Goal: Check status

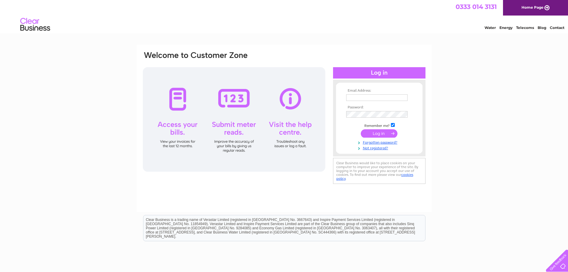
type input "[PERSON_NAME][EMAIL_ADDRESS][DOMAIN_NAME]"
click at [384, 135] on input "submit" at bounding box center [379, 133] width 37 height 8
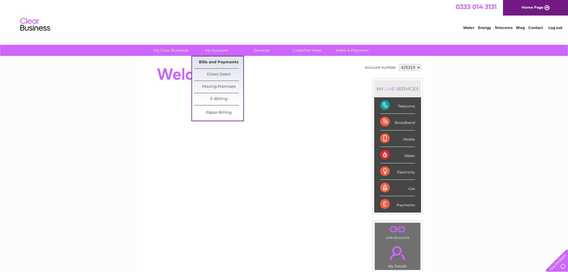
click at [218, 61] on link "Bills and Payments" at bounding box center [218, 62] width 49 height 12
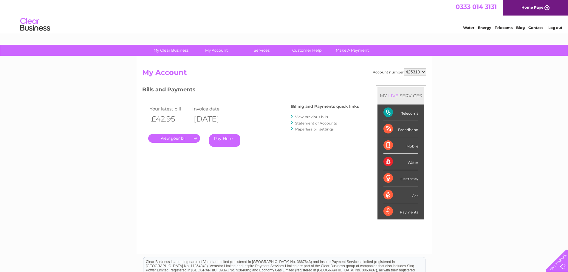
click at [184, 137] on link "." at bounding box center [174, 138] width 52 height 9
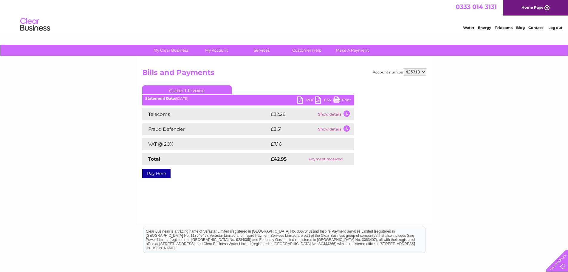
click at [301, 100] on link "PDF" at bounding box center [306, 100] width 18 height 9
